Goal: Task Accomplishment & Management: Manage account settings

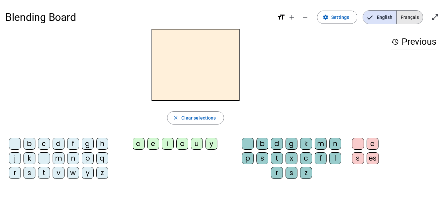
click at [413, 17] on span "Français" at bounding box center [409, 17] width 26 height 13
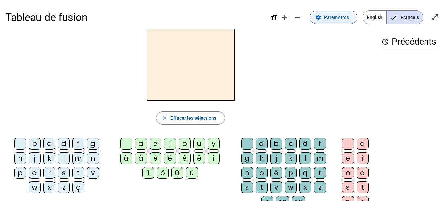
click at [344, 16] on span "Paramètres" at bounding box center [336, 17] width 25 height 8
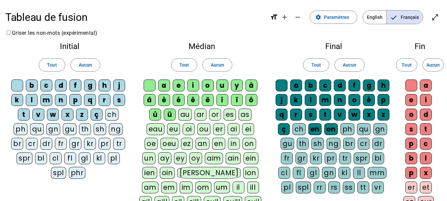
click at [74, 99] on div "p" at bounding box center [75, 100] width 12 height 12
click at [165, 123] on div "eau" at bounding box center [155, 129] width 18 height 12
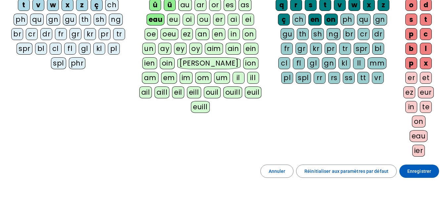
scroll to position [112, 0]
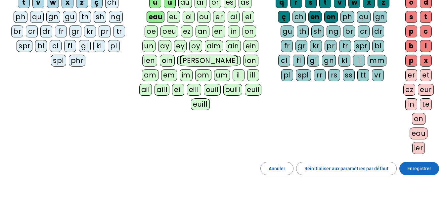
click at [421, 168] on span "Enregistrer" at bounding box center [419, 168] width 24 height 8
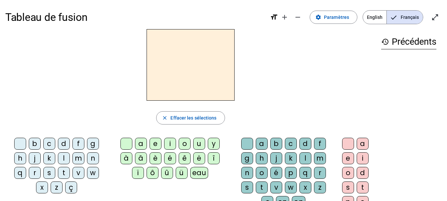
click at [215, 58] on h2 at bounding box center [190, 64] width 88 height 71
click at [35, 141] on div "b" at bounding box center [35, 144] width 12 height 12
click at [184, 141] on div "o" at bounding box center [185, 144] width 12 height 12
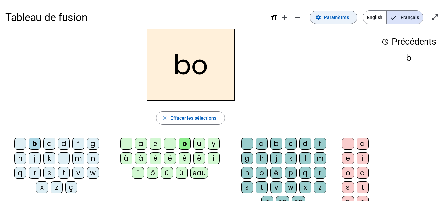
click at [345, 17] on span "Paramètres" at bounding box center [336, 17] width 25 height 8
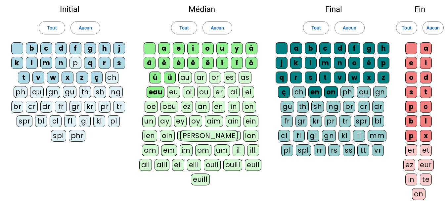
scroll to position [34, 0]
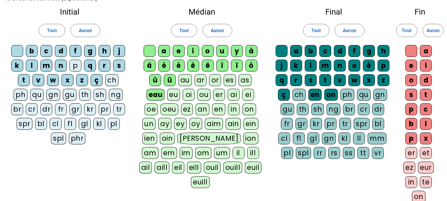
click at [78, 64] on div "p" at bounding box center [75, 66] width 12 height 12
click at [165, 89] on div "eau" at bounding box center [155, 95] width 18 height 12
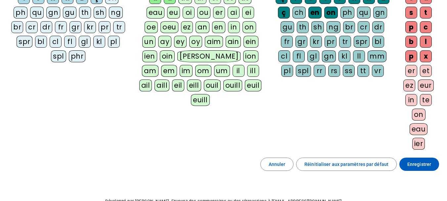
scroll to position [140, 0]
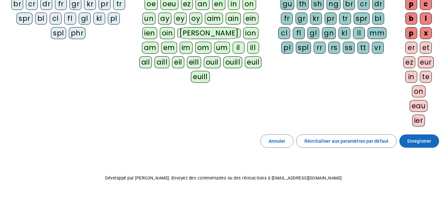
click at [428, 139] on span "Enregistrer" at bounding box center [419, 141] width 24 height 8
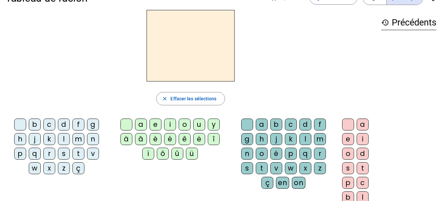
scroll to position [23, 0]
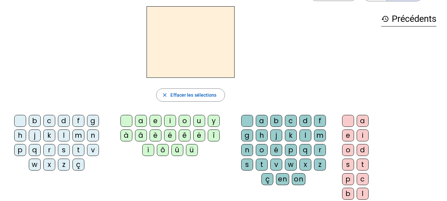
click at [35, 122] on div "b" at bounding box center [35, 121] width 12 height 12
click at [184, 121] on div "o" at bounding box center [185, 121] width 12 height 12
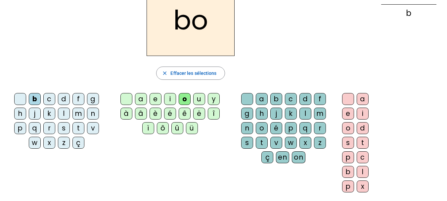
scroll to position [44, 0]
click at [17, 99] on div at bounding box center [20, 99] width 12 height 12
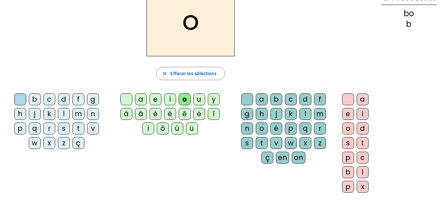
click at [17, 99] on div at bounding box center [20, 99] width 12 height 12
click at [126, 98] on div at bounding box center [126, 99] width 12 height 12
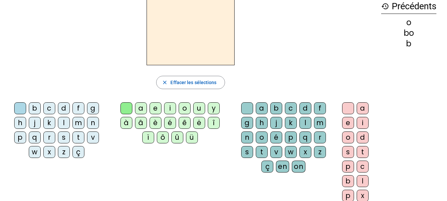
scroll to position [22, 0]
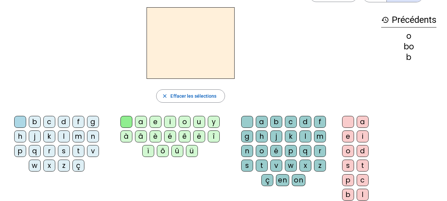
drag, startPoint x: 446, startPoint y: 60, endPoint x: 447, endPoint y: 52, distance: 8.0
click at [446, 52] on html "Tableau de fusion format_size add remove settings Paramètres English Français o…" at bounding box center [223, 78] width 447 height 201
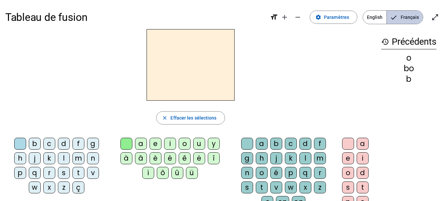
click at [402, 19] on span "Français" at bounding box center [405, 17] width 36 height 13
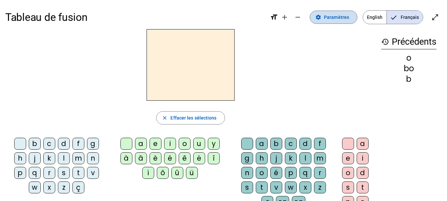
click at [339, 14] on span "Paramètres" at bounding box center [336, 17] width 25 height 8
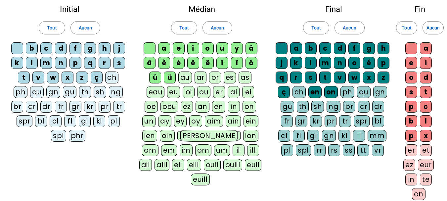
scroll to position [39, 0]
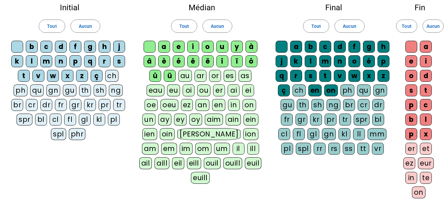
click at [75, 60] on div "p" at bounding box center [75, 61] width 12 height 12
click at [165, 84] on div "eau" at bounding box center [155, 90] width 18 height 12
click at [368, 74] on div "x" at bounding box center [369, 76] width 12 height 12
click at [410, 46] on div at bounding box center [411, 47] width 12 height 12
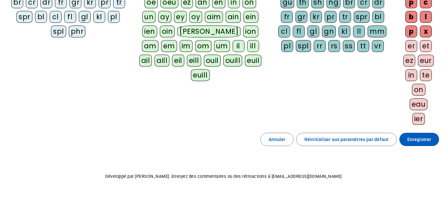
scroll to position [142, 0]
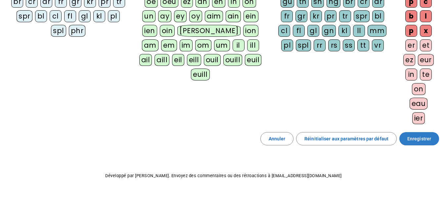
click at [414, 140] on span "Enregistrer" at bounding box center [419, 139] width 24 height 8
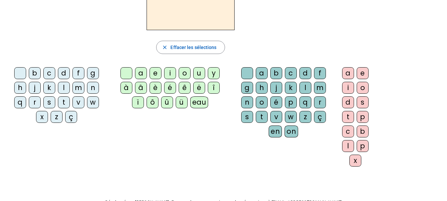
scroll to position [68, 0]
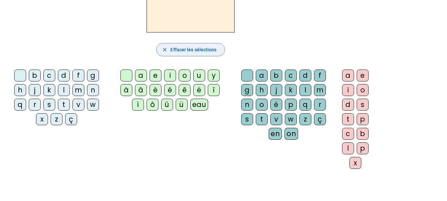
click at [199, 47] on span "Effacer les sélections" at bounding box center [193, 50] width 46 height 8
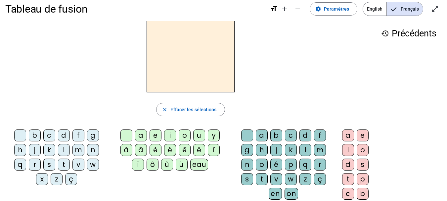
scroll to position [0, 0]
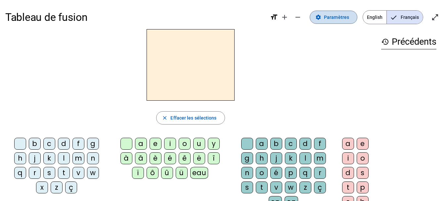
click at [337, 14] on span "Paramètres" at bounding box center [336, 17] width 25 height 8
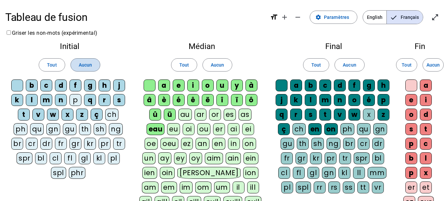
click at [88, 62] on span "Aucun" at bounding box center [85, 65] width 13 height 8
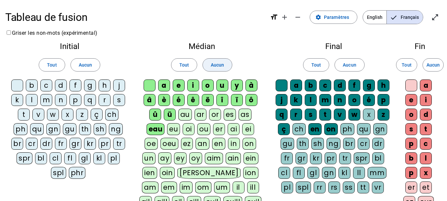
click at [223, 64] on span "Aucun" at bounding box center [217, 65] width 13 height 8
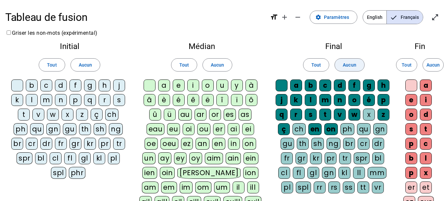
click at [354, 63] on span "Aucun" at bounding box center [349, 65] width 13 height 8
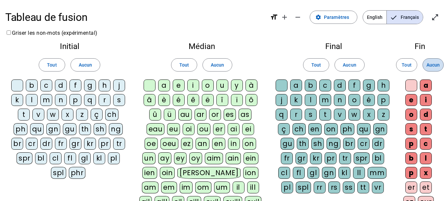
click at [436, 61] on span "Aucun" at bounding box center [432, 65] width 13 height 8
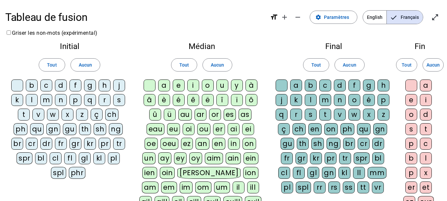
click at [74, 99] on div "p" at bounding box center [75, 100] width 12 height 12
